Goal: Information Seeking & Learning: Learn about a topic

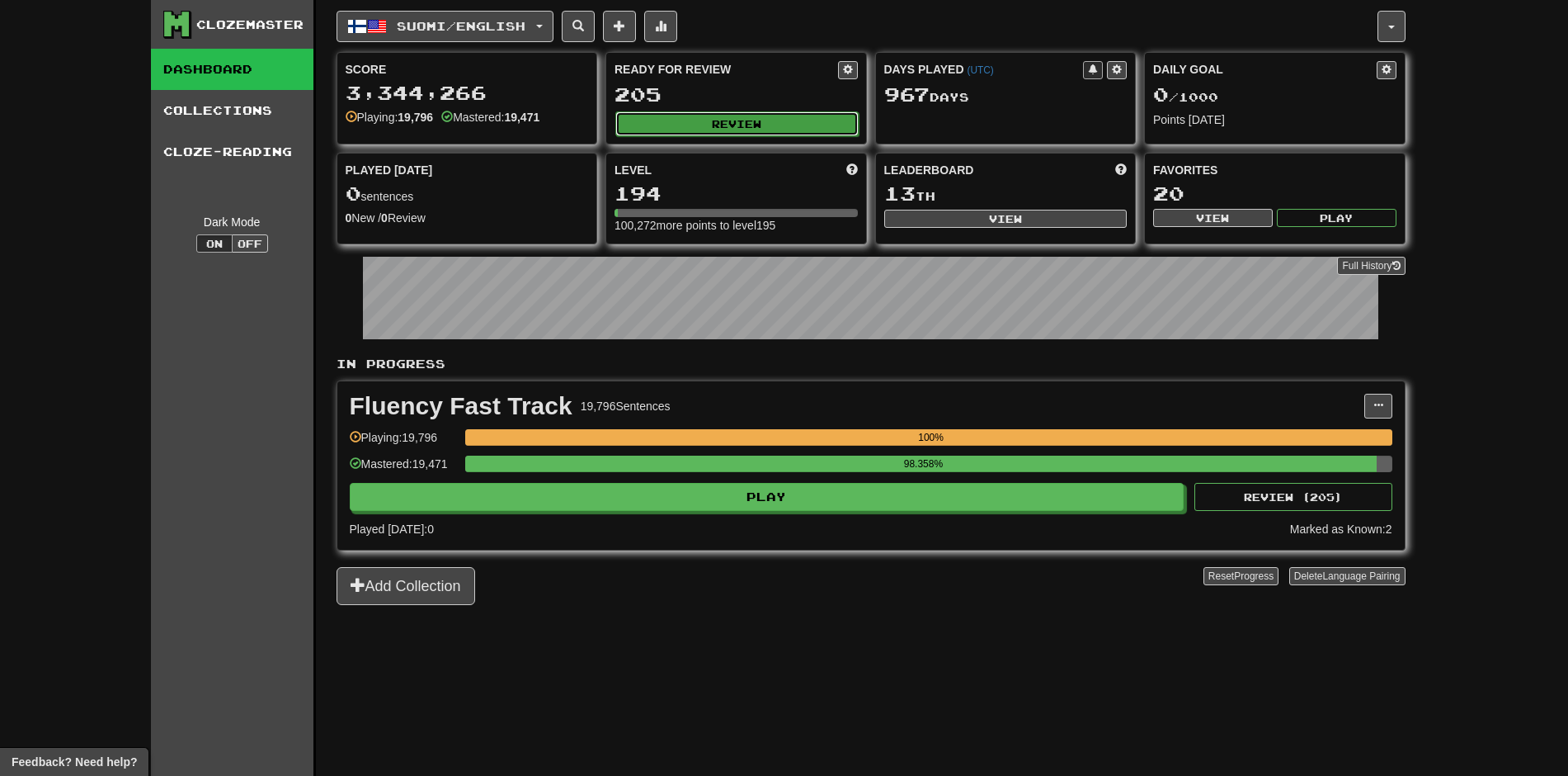
click at [768, 118] on button "Review" at bounding box center [737, 124] width 244 height 25
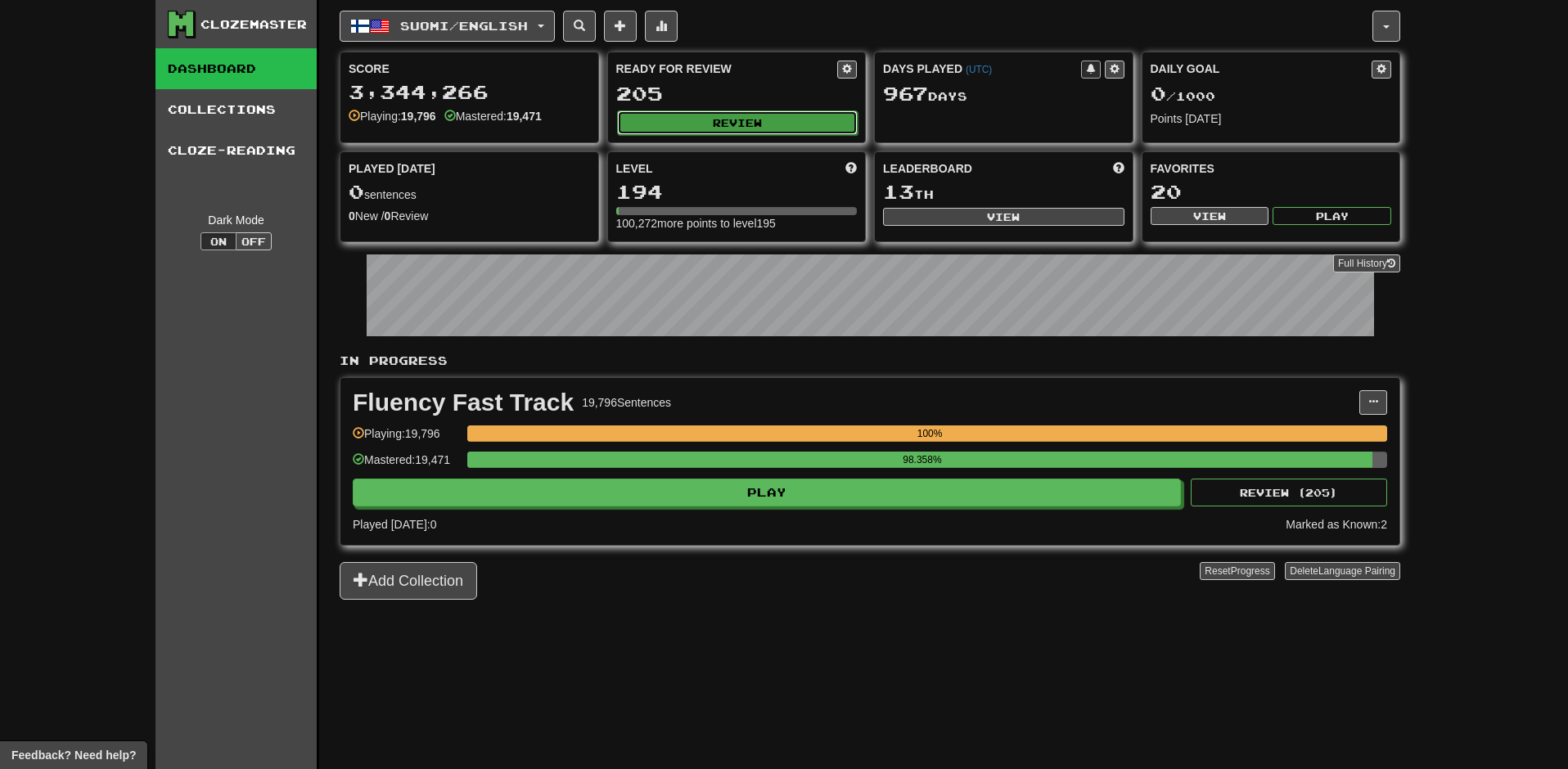
select select "********"
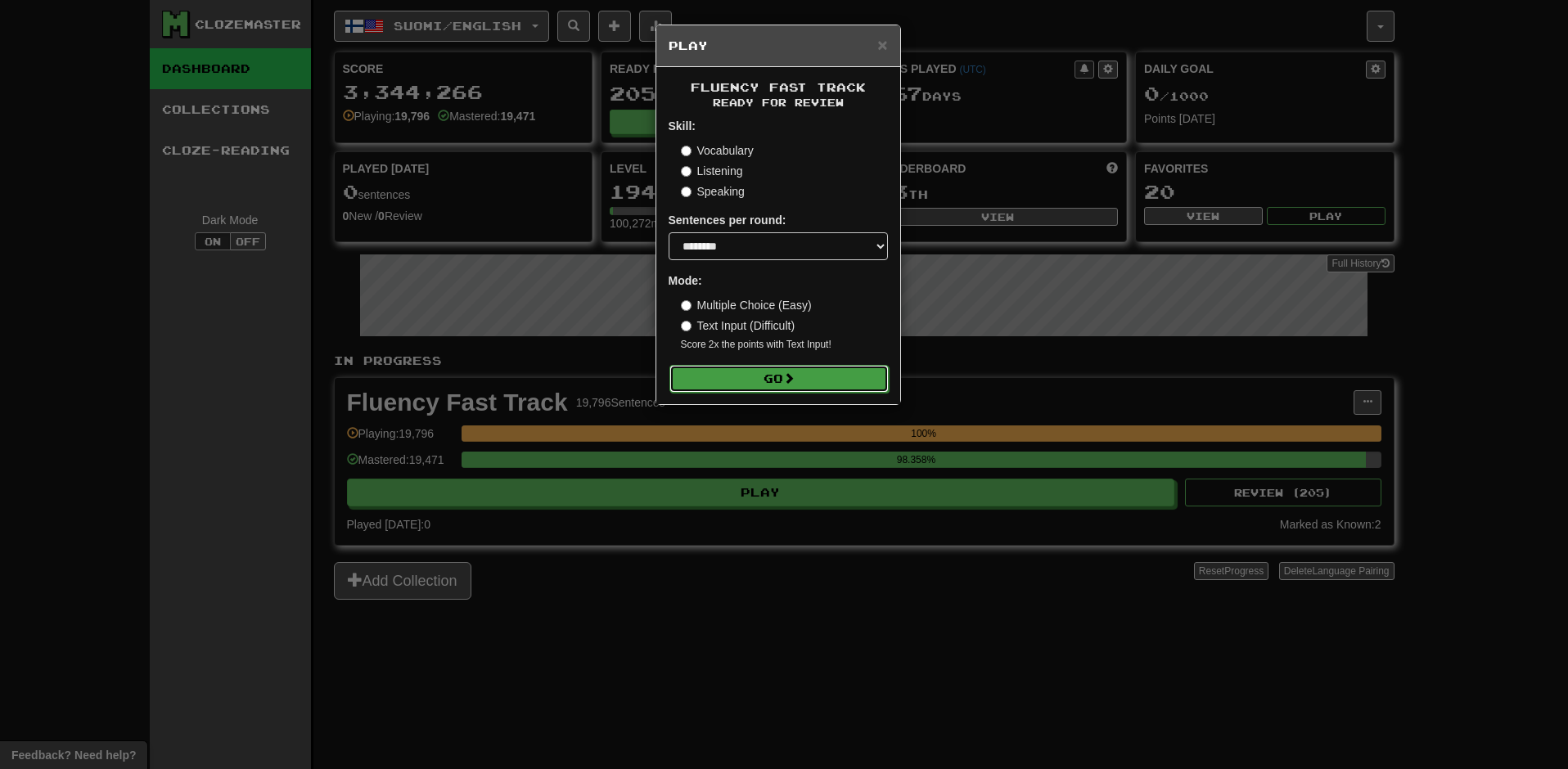
click at [793, 369] on button "Go" at bounding box center [779, 379] width 219 height 28
